Goal: Information Seeking & Learning: Learn about a topic

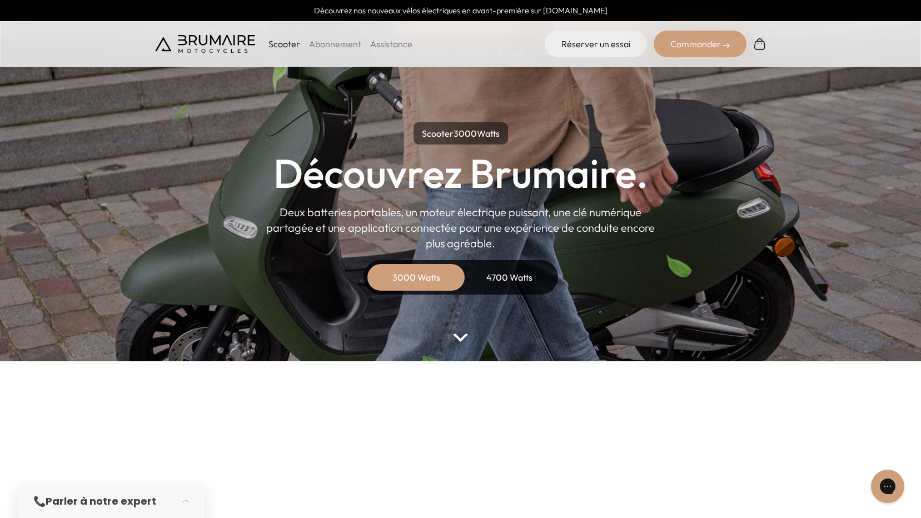
click at [461, 335] on img at bounding box center [460, 338] width 14 height 8
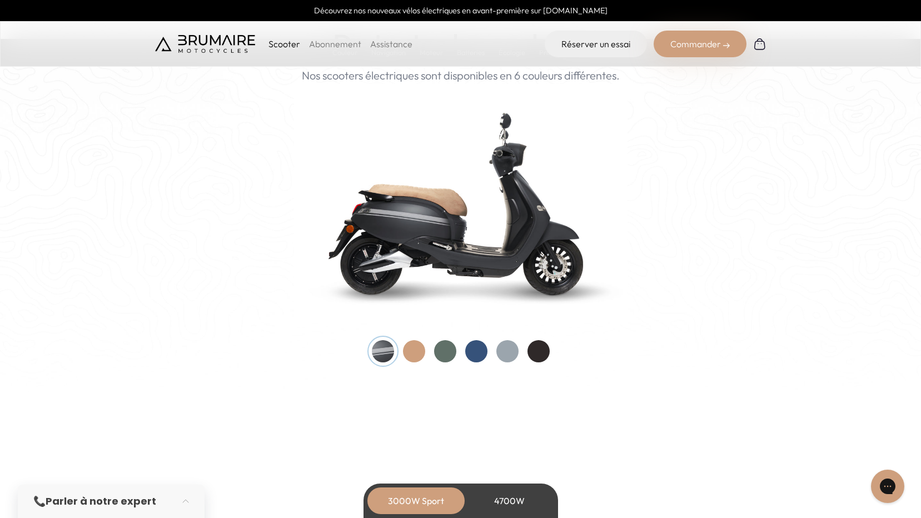
scroll to position [1140, 0]
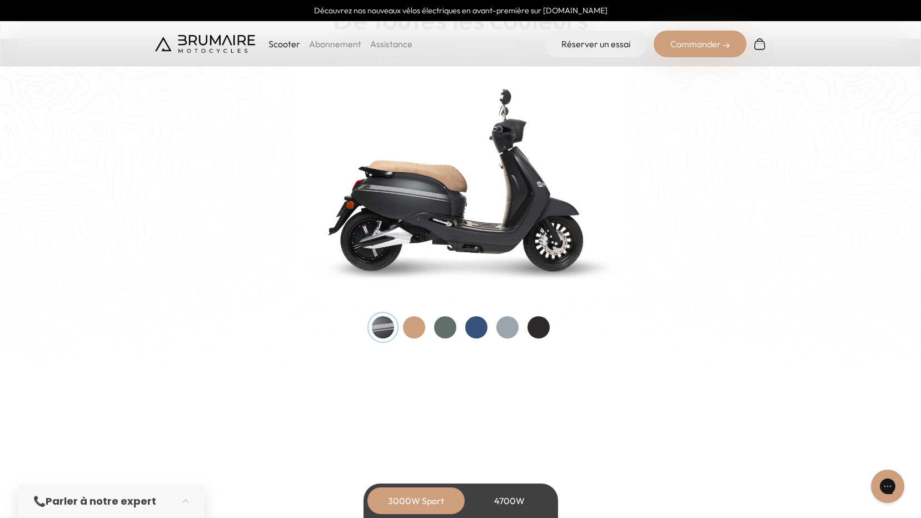
click at [417, 324] on div at bounding box center [414, 327] width 22 height 22
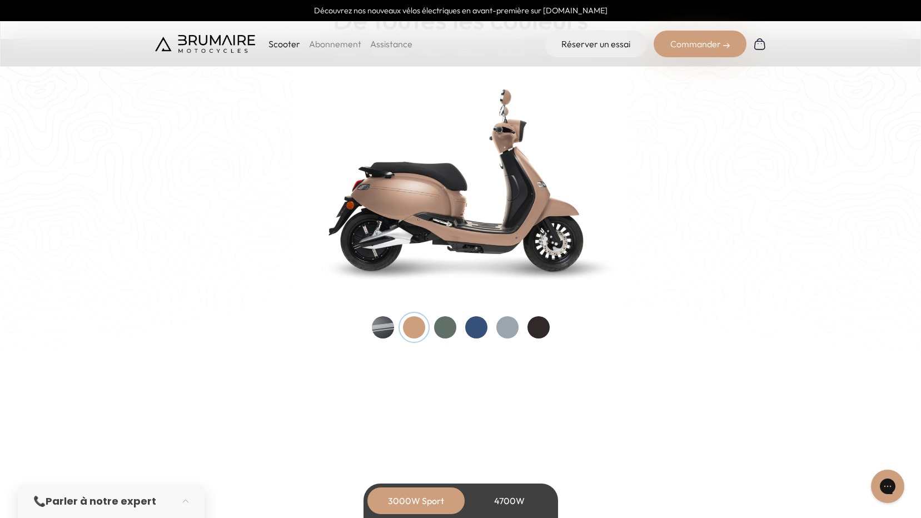
click at [444, 325] on div at bounding box center [445, 327] width 22 height 22
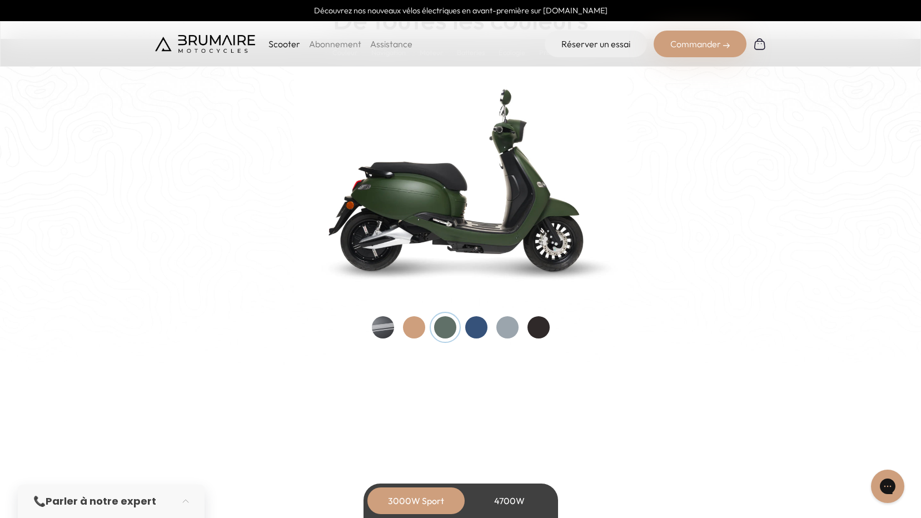
click at [474, 325] on div at bounding box center [476, 327] width 22 height 22
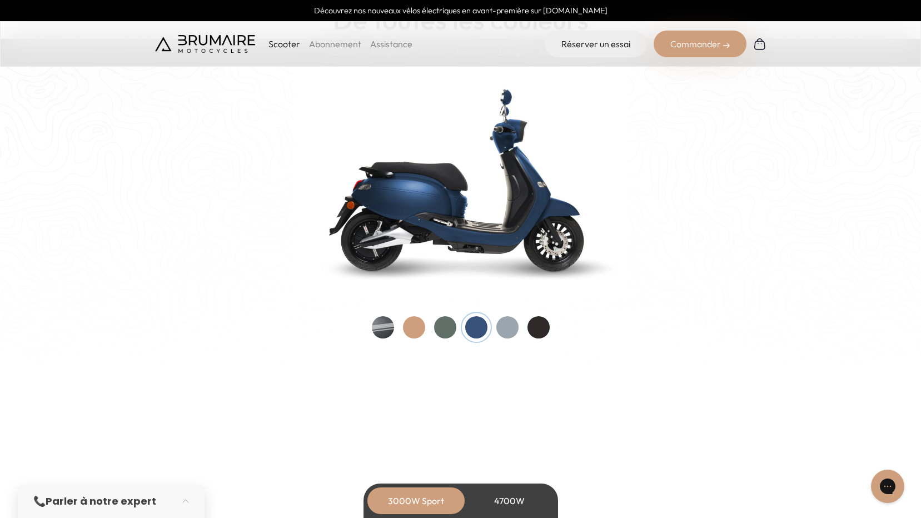
click at [508, 326] on div at bounding box center [507, 327] width 22 height 22
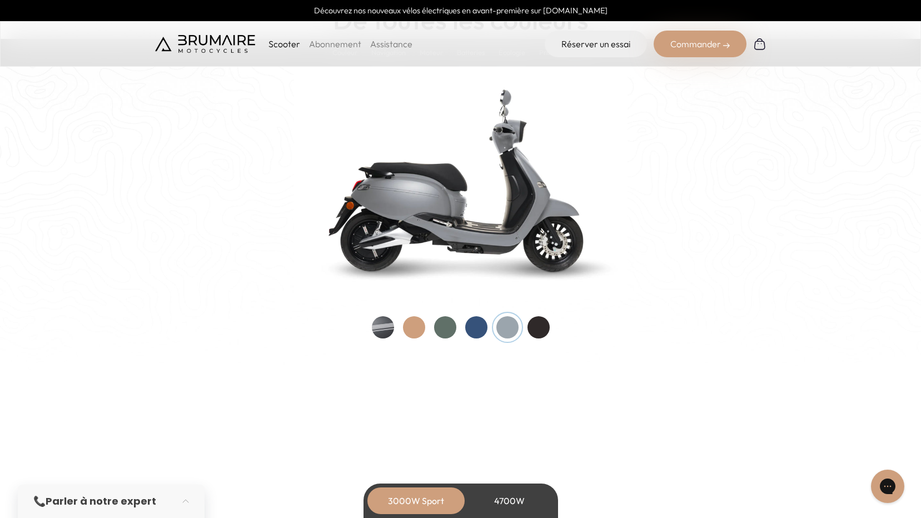
click at [535, 327] on div at bounding box center [539, 327] width 22 height 22
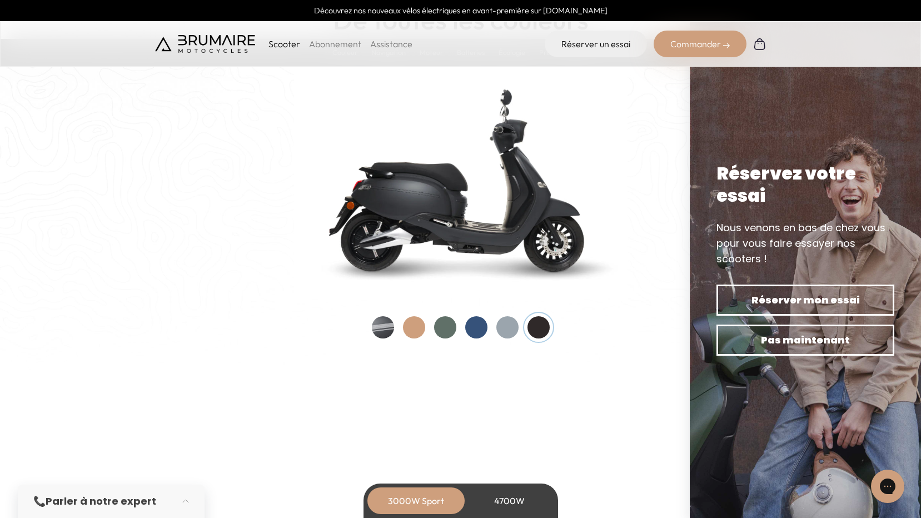
click at [479, 326] on div at bounding box center [476, 327] width 22 height 22
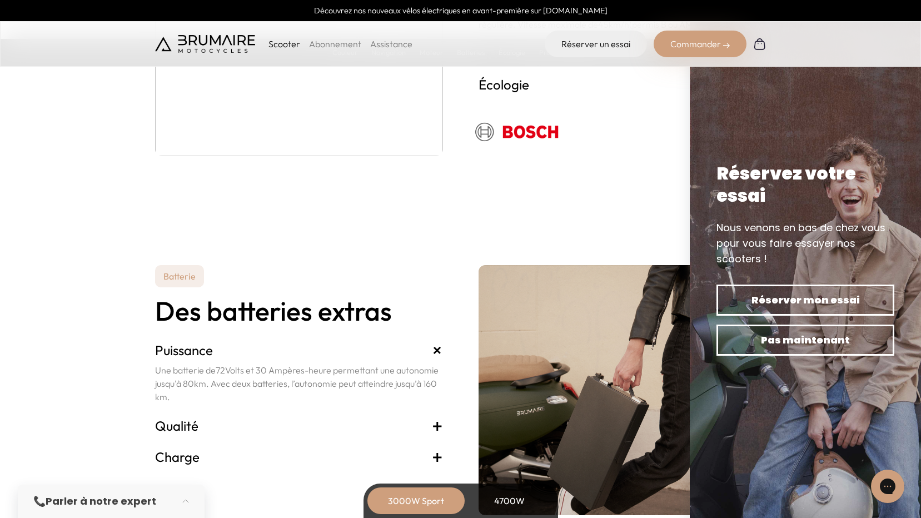
scroll to position [2251, 0]
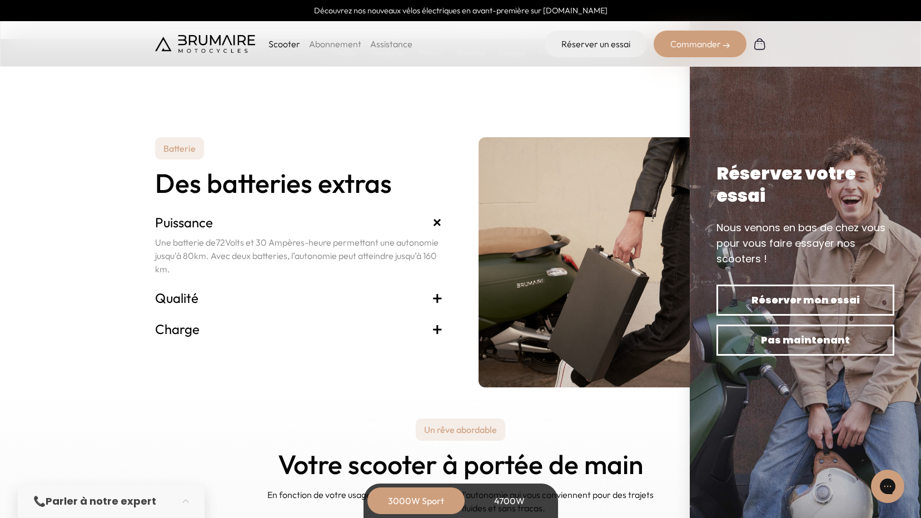
click at [438, 298] on span "+" at bounding box center [437, 298] width 11 height 18
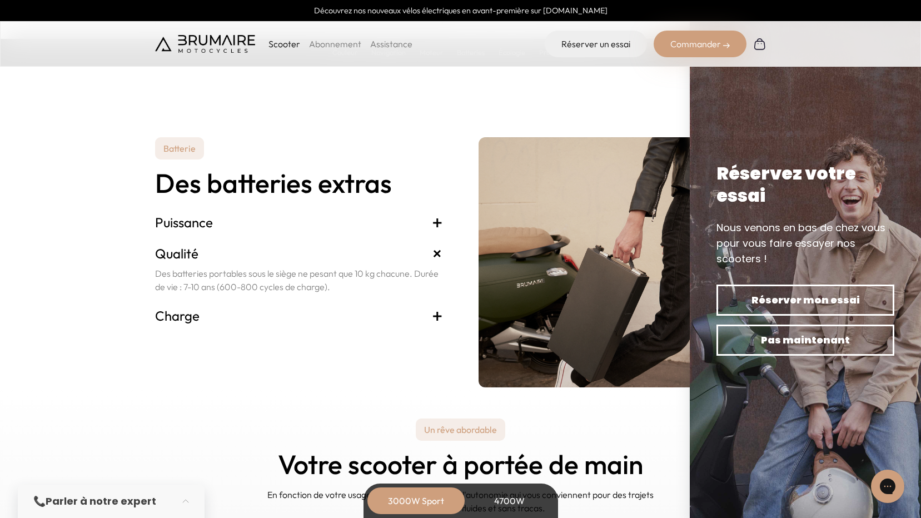
click at [438, 311] on span "+" at bounding box center [437, 316] width 11 height 18
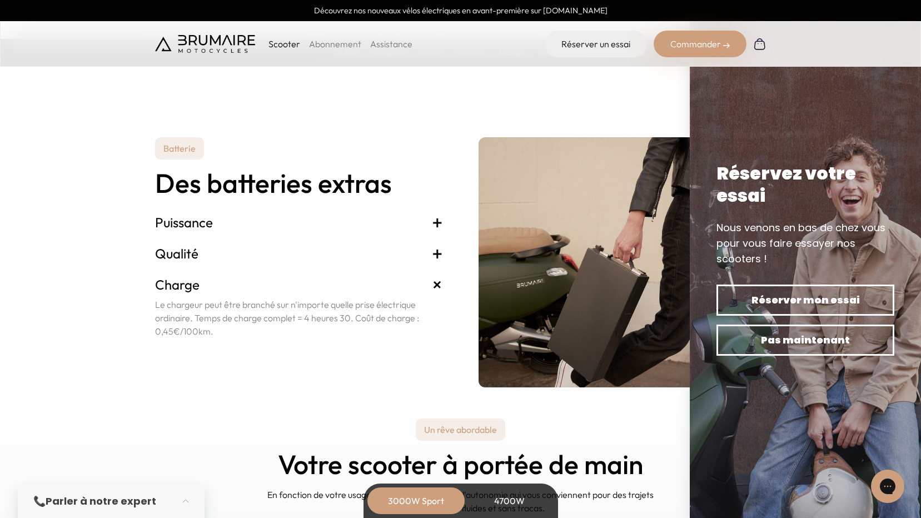
click at [439, 221] on span "+" at bounding box center [437, 222] width 11 height 18
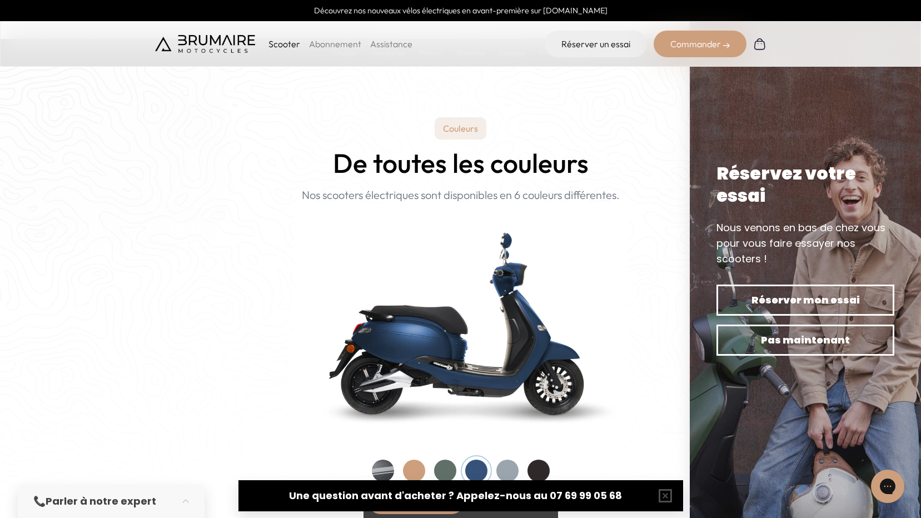
scroll to position [1084, 0]
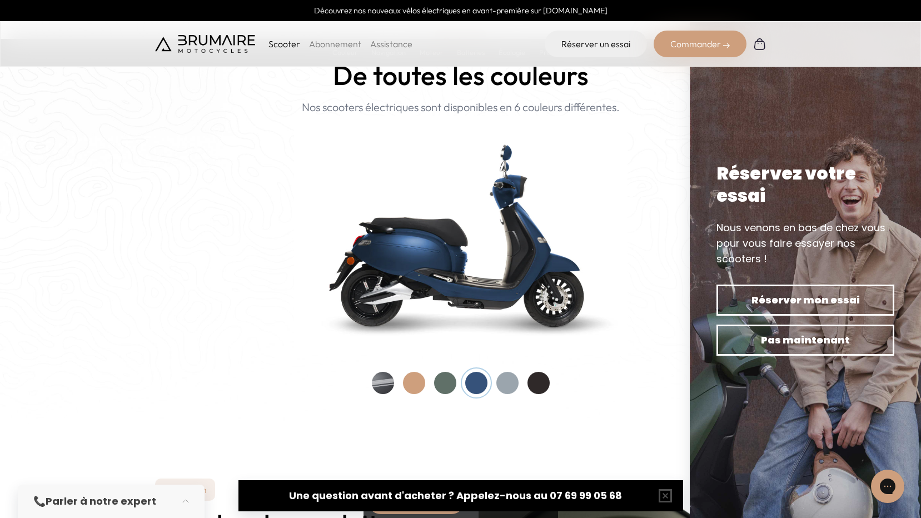
click at [435, 276] on img at bounding box center [461, 235] width 334 height 238
click at [437, 270] on img at bounding box center [461, 235] width 334 height 238
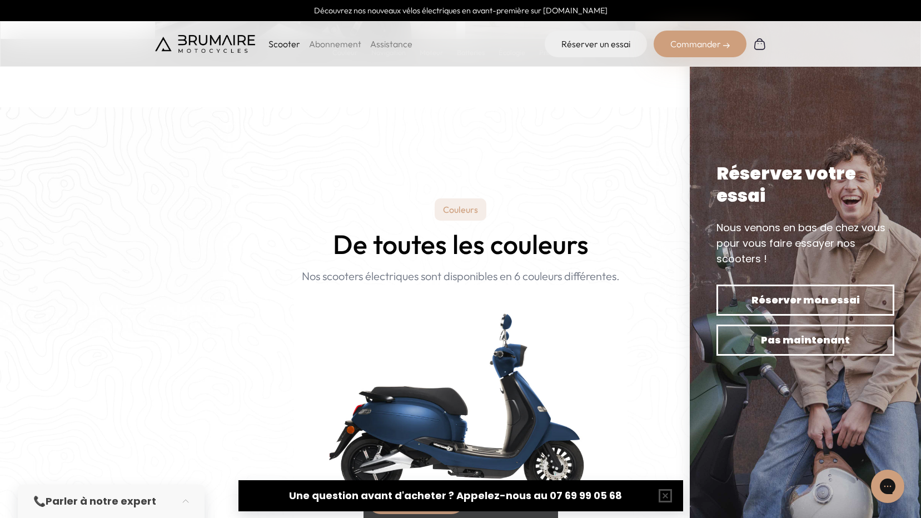
scroll to position [695, 0]
